Goal: Find specific page/section: Find specific page/section

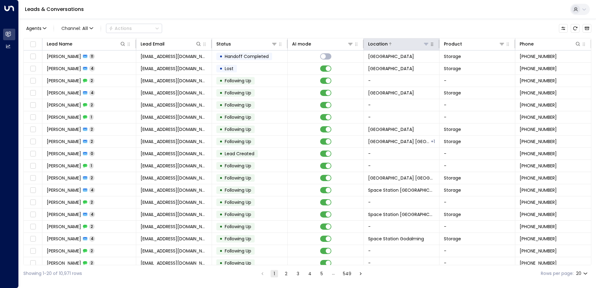
click at [426, 43] on icon at bounding box center [426, 44] width 4 height 2
click at [411, 38] on th "Location" at bounding box center [402, 44] width 76 height 12
click at [425, 46] on icon at bounding box center [426, 43] width 5 height 5
click at [424, 43] on icon at bounding box center [426, 43] width 5 height 5
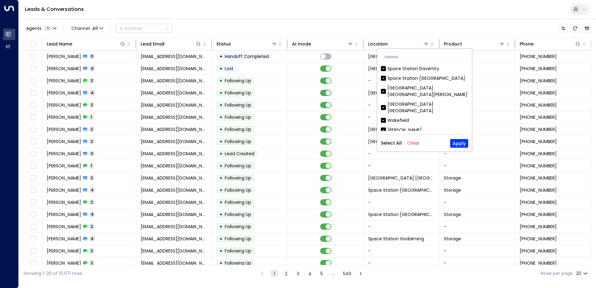
click at [415, 145] on button "Clear" at bounding box center [413, 143] width 12 height 5
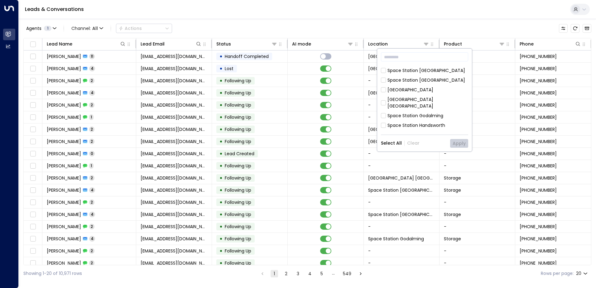
scroll to position [250, 0]
click at [435, 123] on div "[GEOGRAPHIC_DATA] [GEOGRAPHIC_DATA]" at bounding box center [428, 129] width 81 height 13
click at [458, 140] on button "Apply" at bounding box center [459, 143] width 18 height 9
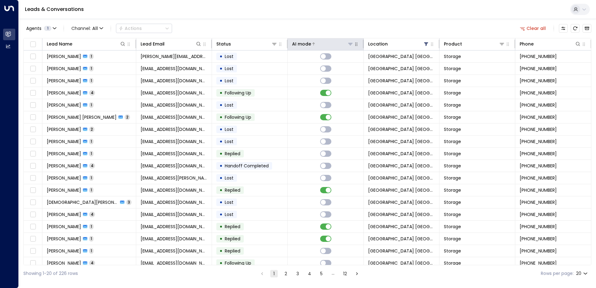
click at [308, 41] on div "AI mode" at bounding box center [301, 43] width 19 height 7
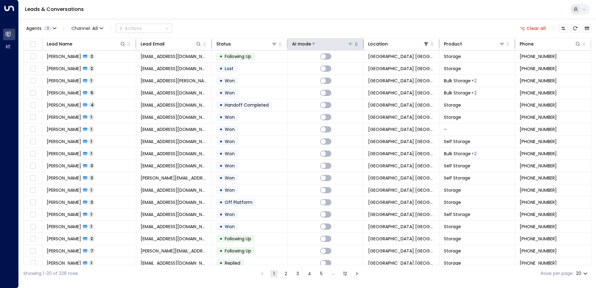
click at [308, 41] on div "AI mode" at bounding box center [301, 43] width 19 height 7
